Goal: Task Accomplishment & Management: Manage account settings

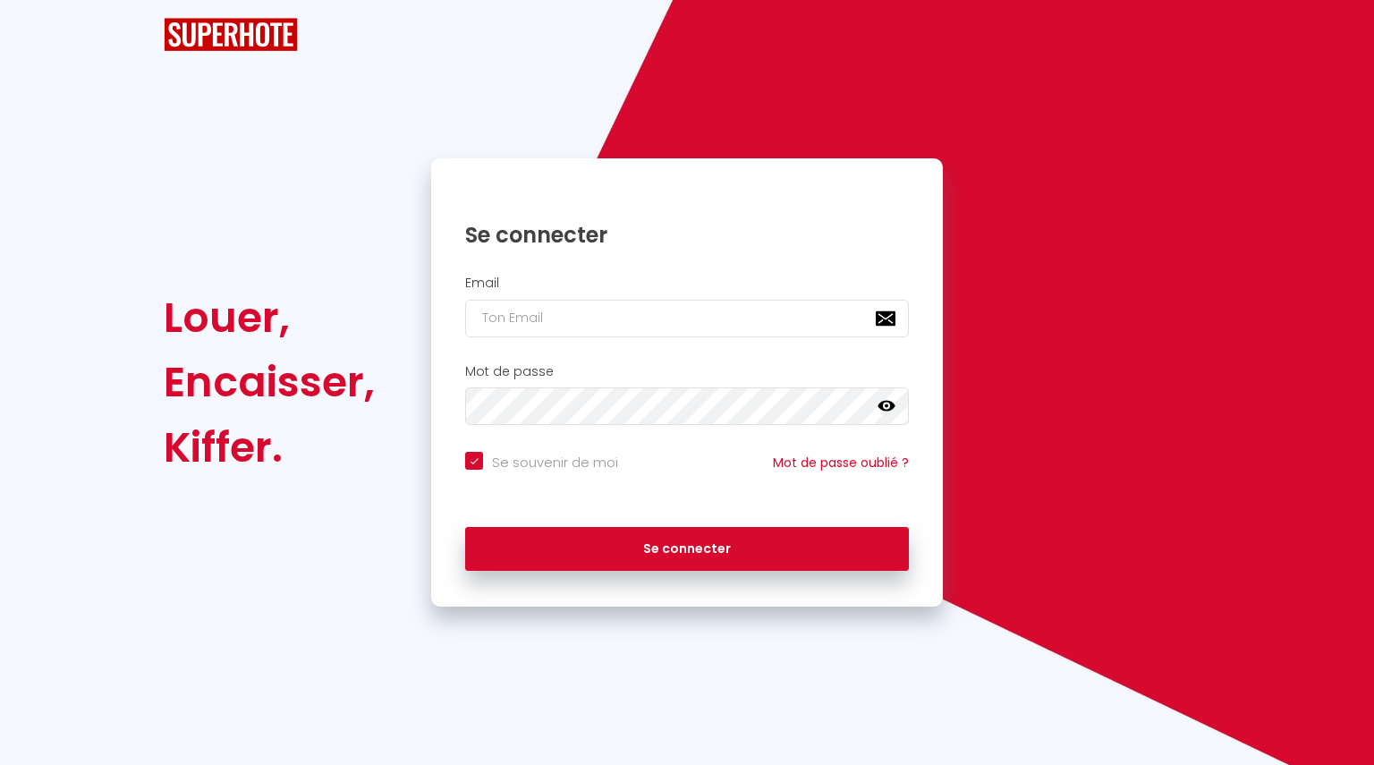
checkbox input "true"
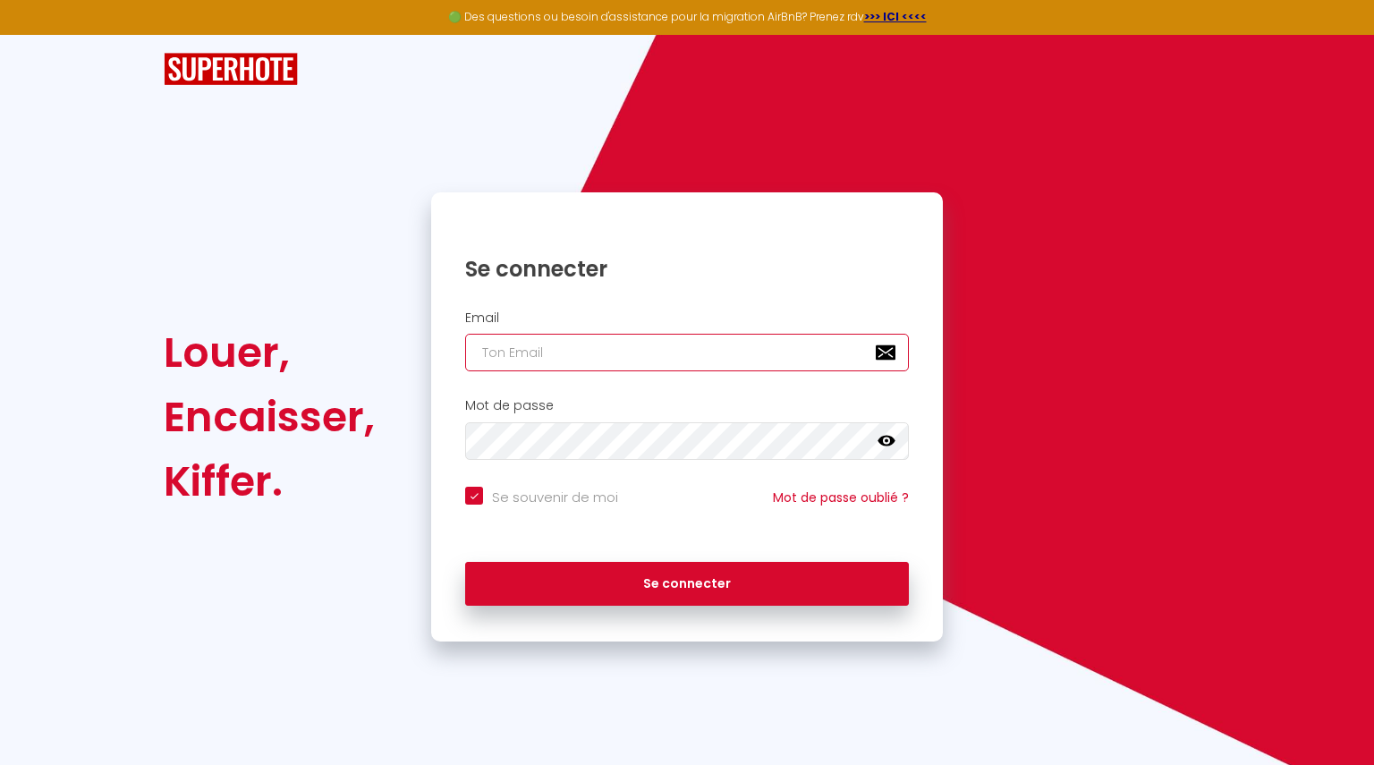
click at [540, 369] on input "email" at bounding box center [687, 353] width 444 height 38
type input "[PERSON_NAME][EMAIL_ADDRESS][DOMAIN_NAME]"
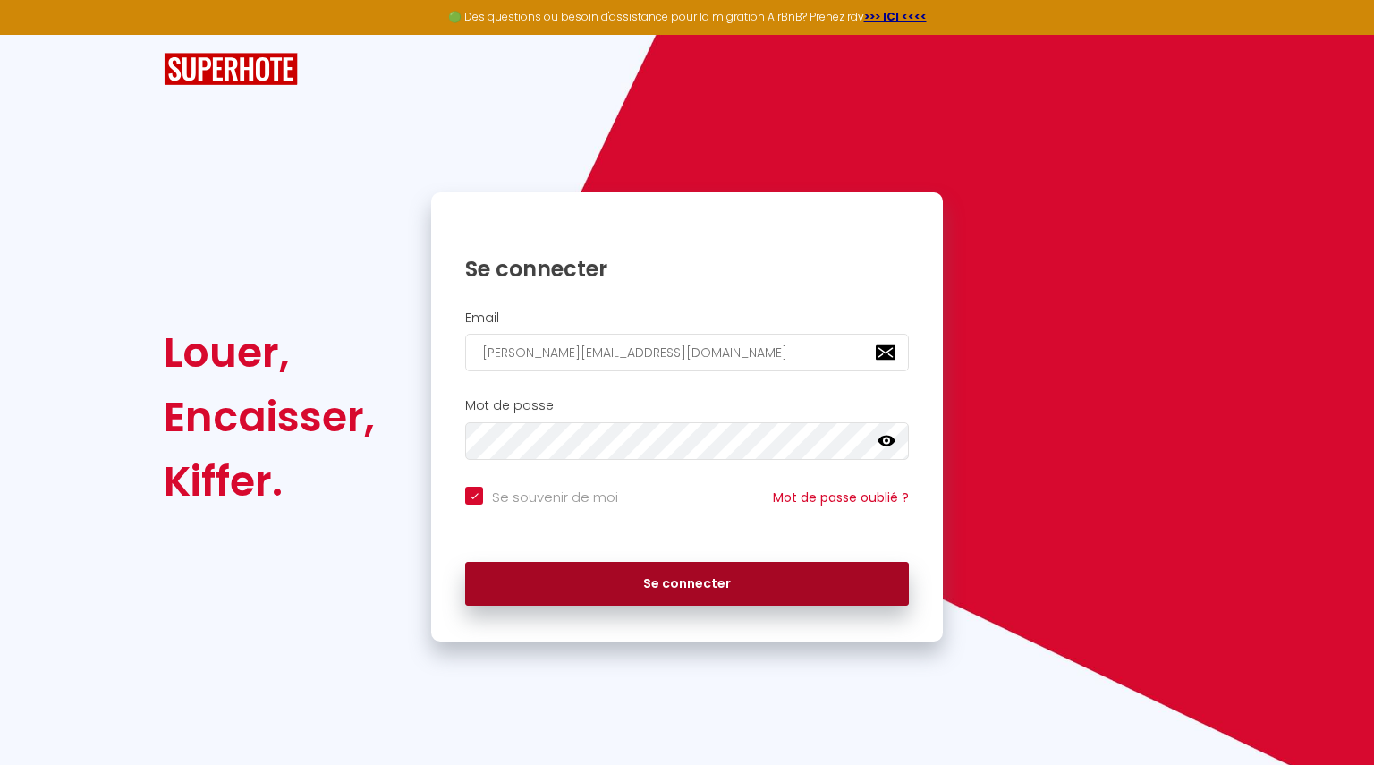
click at [686, 589] on button "Se connecter" at bounding box center [687, 584] width 444 height 45
checkbox input "true"
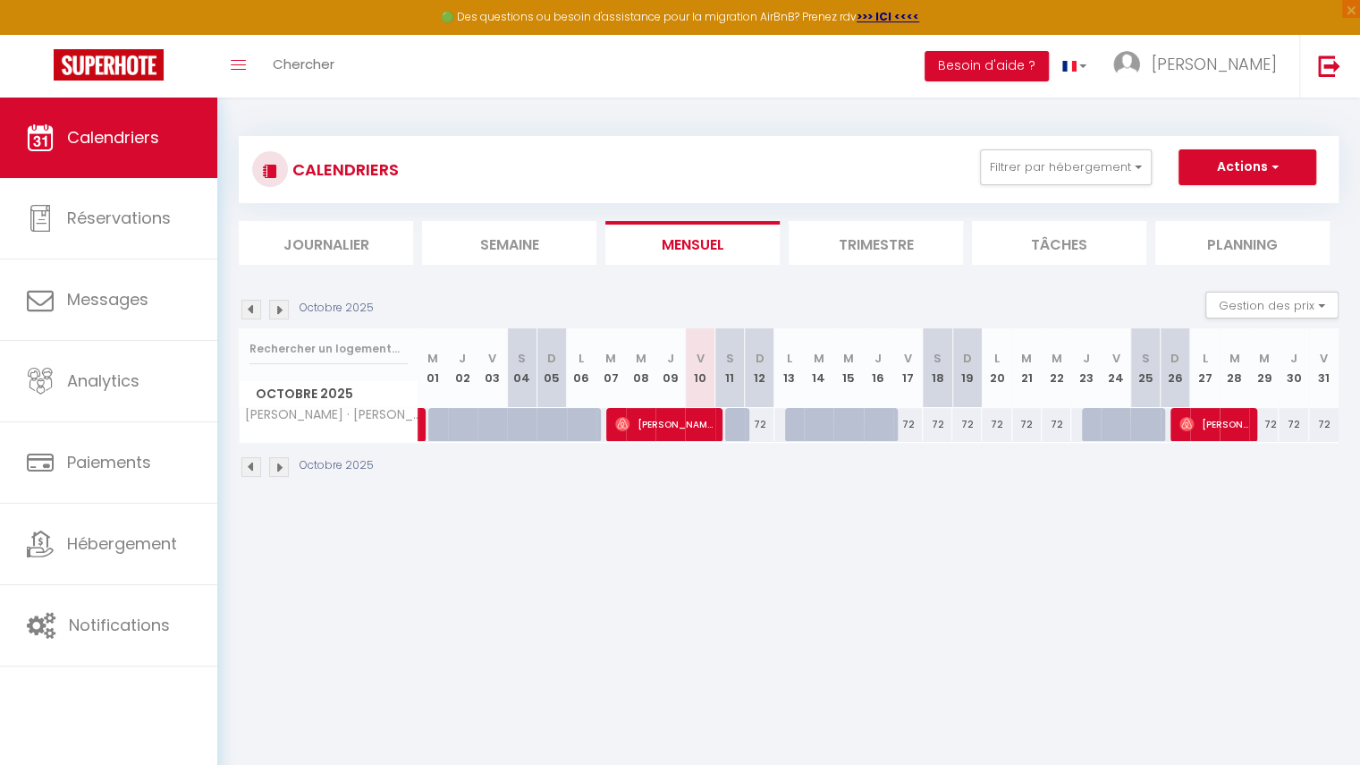
click at [742, 432] on div at bounding box center [740, 425] width 30 height 34
type input "72"
type input "Sam 11 Octobre 2025"
type input "Dim 12 Octobre 2025"
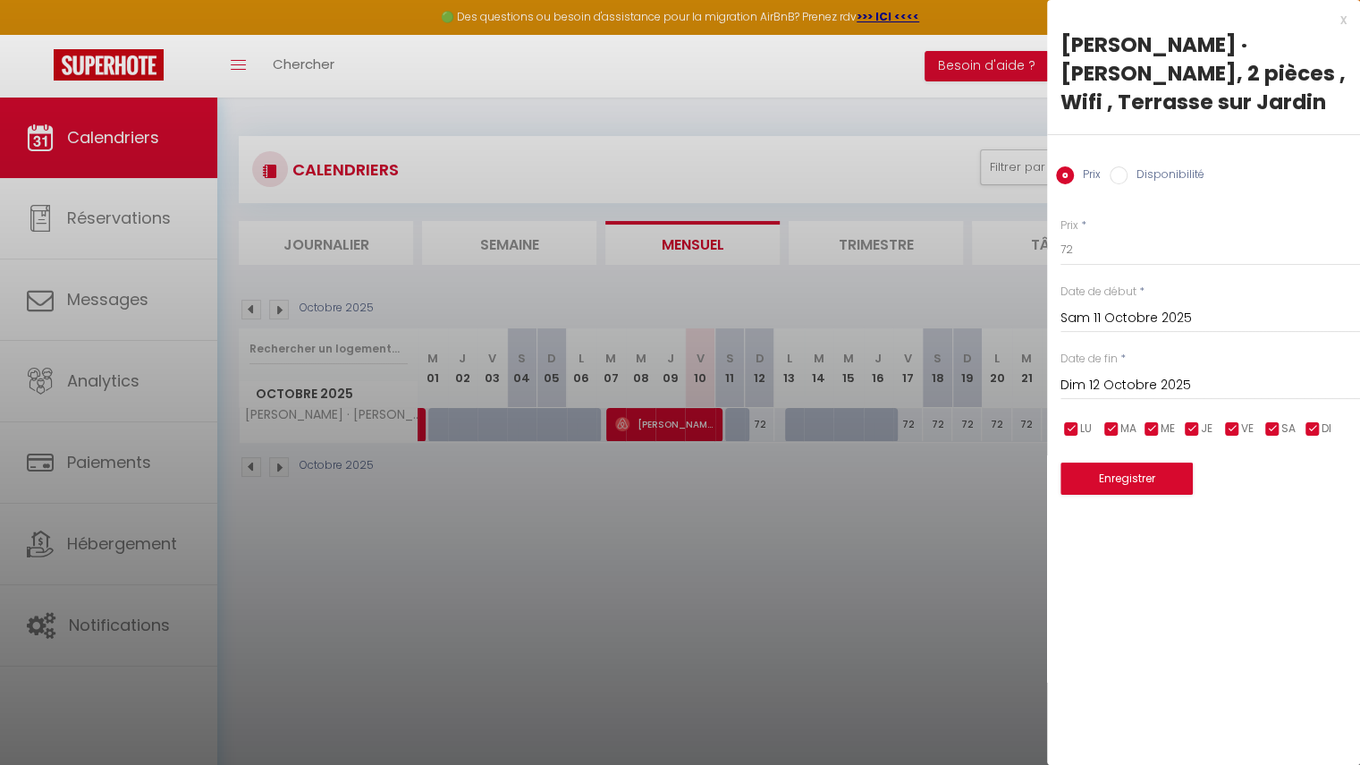
click at [1112, 166] on input "Disponibilité" at bounding box center [1119, 175] width 18 height 18
radio input "true"
radio input "false"
click at [1130, 464] on button "Enregistrer" at bounding box center [1127, 480] width 132 height 32
